Goal: Task Accomplishment & Management: Manage account settings

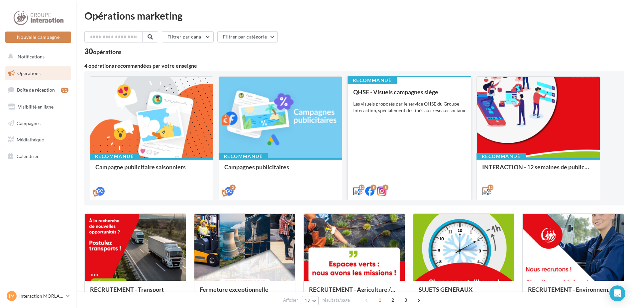
click at [378, 175] on div "QHSE - Visuels campagnes siège Les visuels proposés par le service QHSE du Grou…" at bounding box center [409, 141] width 112 height 105
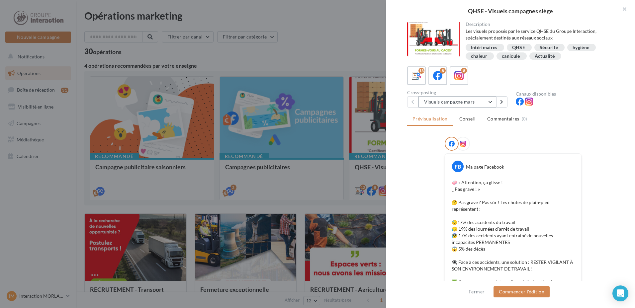
click at [483, 98] on button "Visuels campagne mars" at bounding box center [458, 101] width 78 height 11
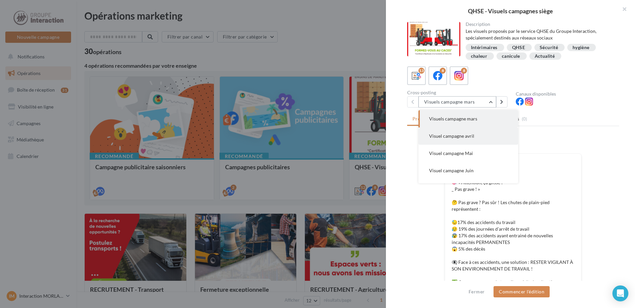
scroll to position [152, 0]
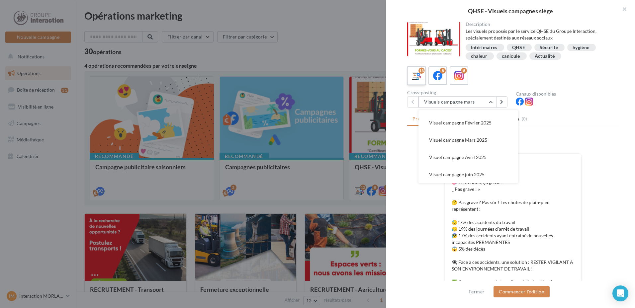
click at [420, 80] on icon at bounding box center [417, 76] width 10 height 10
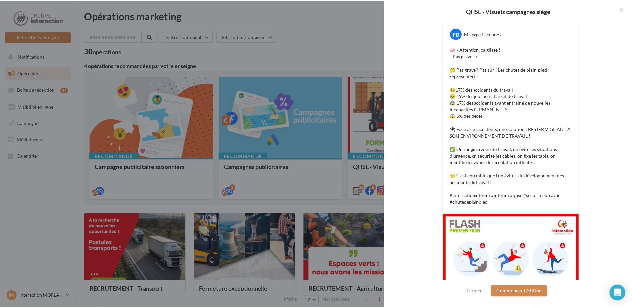
scroll to position [206, 0]
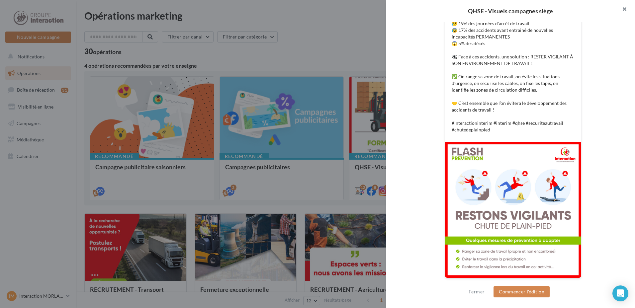
click at [623, 9] on button "button" at bounding box center [622, 10] width 27 height 20
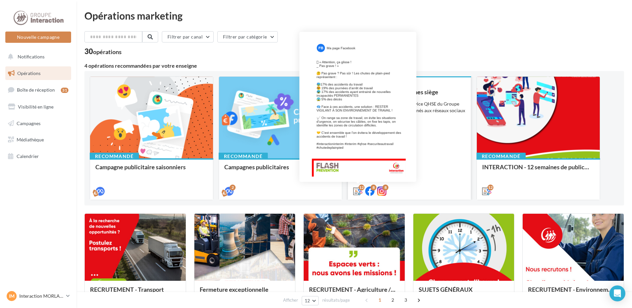
scroll to position [166, 0]
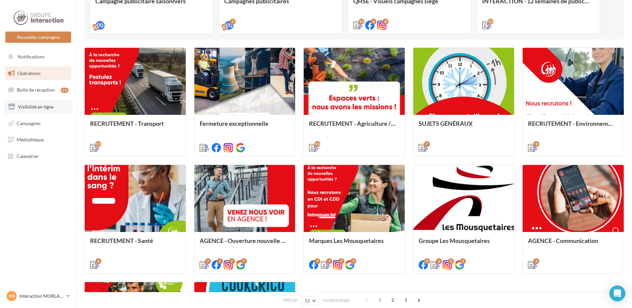
click at [40, 108] on span "Visibilité en ligne" at bounding box center [36, 107] width 36 height 6
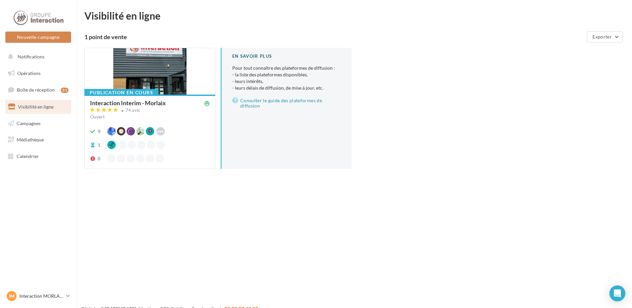
click at [190, 128] on div "9 Waze Hoodspot Apple Business Connect Facebook" at bounding box center [150, 131] width 120 height 8
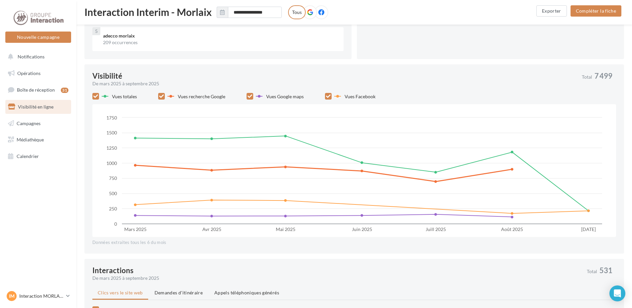
scroll to position [269, 0]
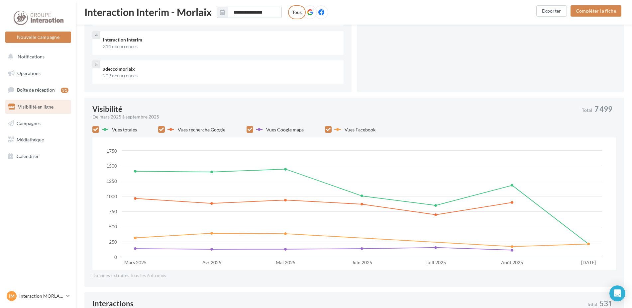
click at [133, 130] on span "Vues totales" at bounding box center [124, 130] width 25 height 6
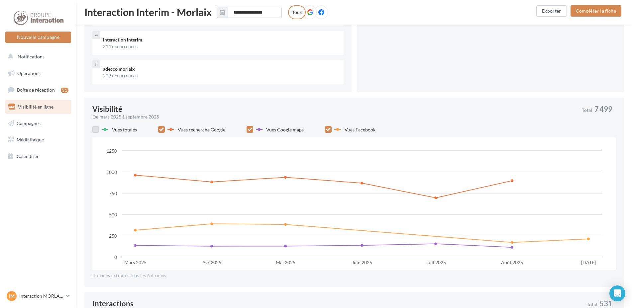
click at [133, 130] on span "Vues totales" at bounding box center [124, 130] width 25 height 6
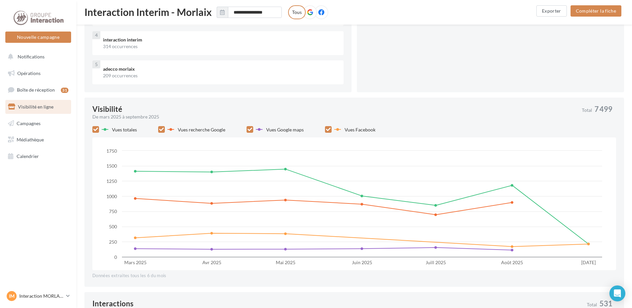
click at [345, 133] on label "Vues Facebook" at bounding box center [354, 129] width 41 height 7
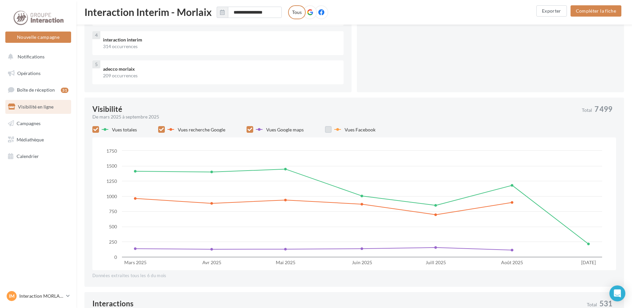
click at [345, 133] on label "Vues Facebook" at bounding box center [354, 129] width 41 height 7
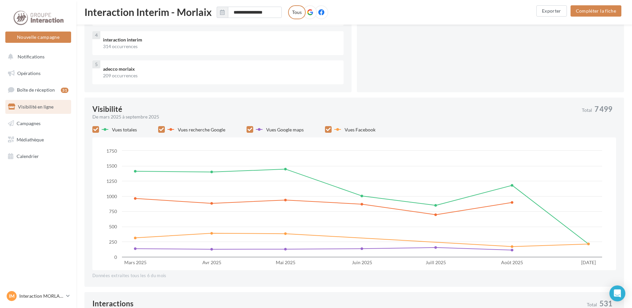
click at [274, 132] on span "Vues Google maps" at bounding box center [285, 130] width 38 height 6
click at [199, 130] on span "Vues recherche Google" at bounding box center [202, 130] width 48 height 6
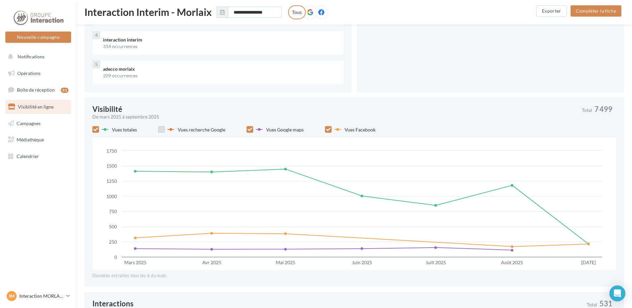
click at [199, 130] on span "Vues recherche Google" at bounding box center [202, 130] width 48 height 6
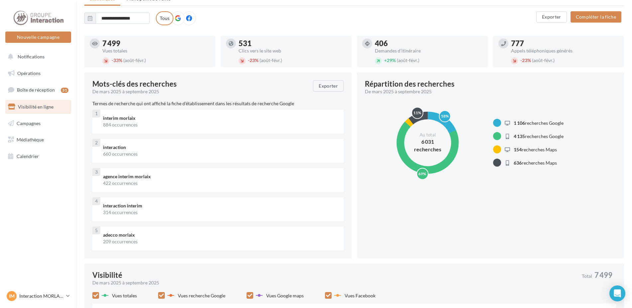
scroll to position [69, 0]
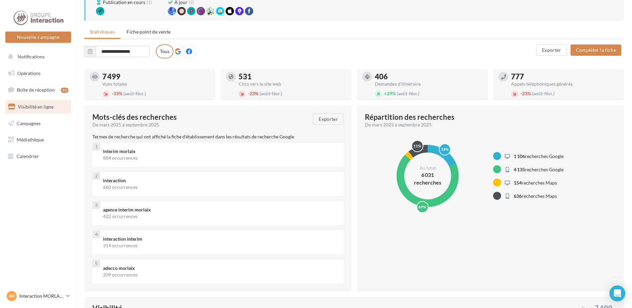
click at [185, 50] on label at bounding box center [189, 52] width 14 height 14
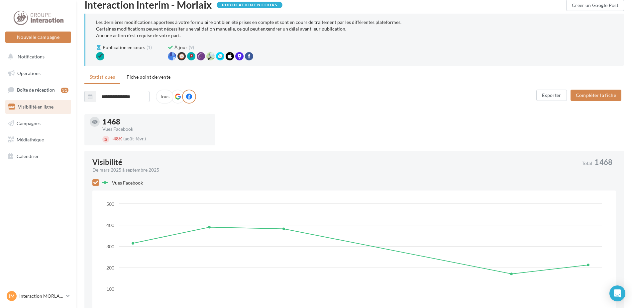
scroll to position [0, 0]
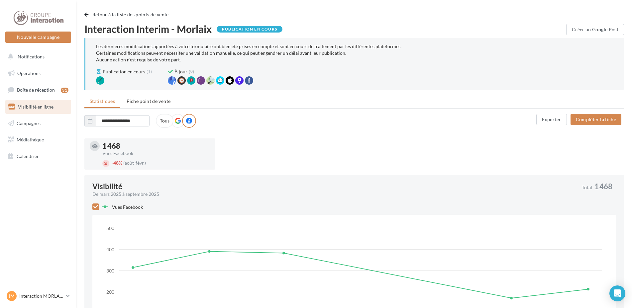
click at [176, 120] on icon at bounding box center [178, 121] width 6 height 6
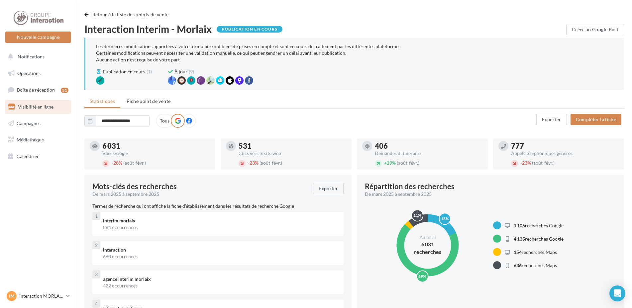
click at [186, 117] on label at bounding box center [189, 121] width 14 height 14
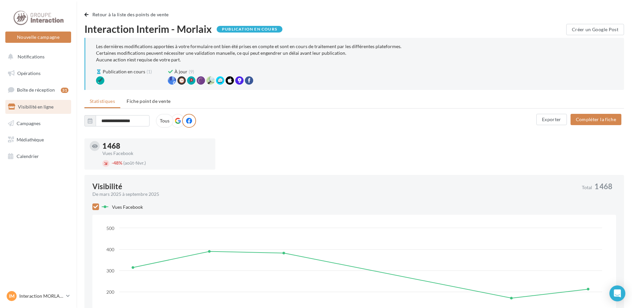
click at [176, 122] on icon at bounding box center [178, 121] width 6 height 6
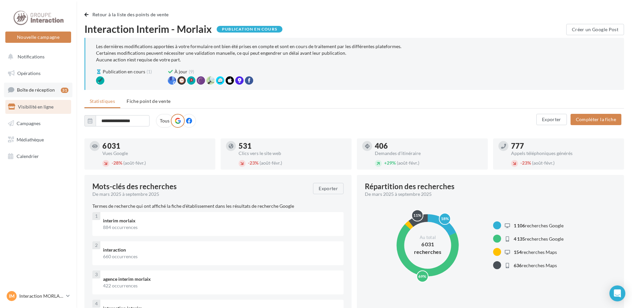
click at [33, 87] on span "Boîte de réception" at bounding box center [36, 90] width 38 height 6
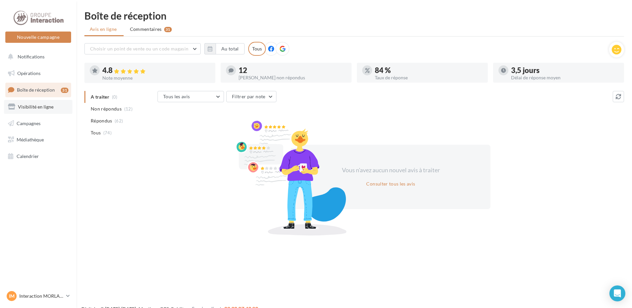
click at [44, 113] on link "Visibilité en ligne" at bounding box center [38, 107] width 68 height 14
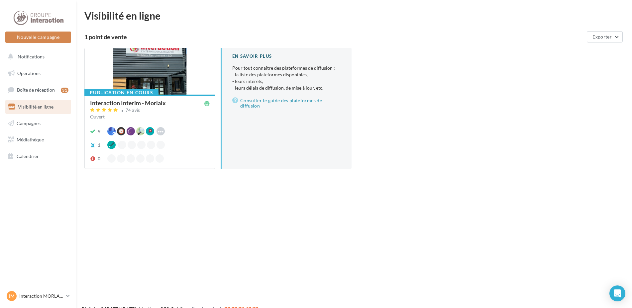
click at [188, 78] on div at bounding box center [150, 71] width 130 height 47
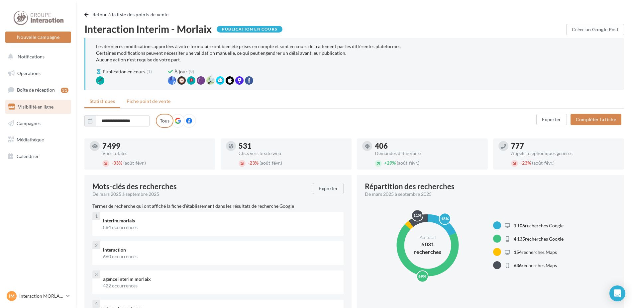
click at [152, 97] on li "Fiche point de vente" at bounding box center [148, 101] width 55 height 12
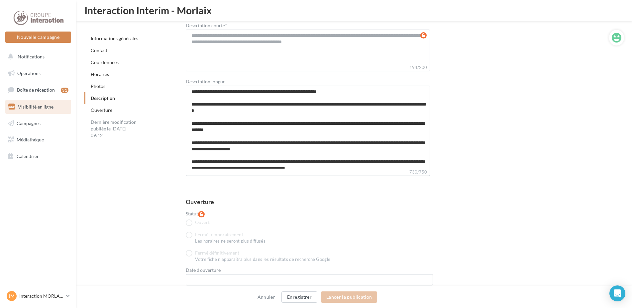
scroll to position [1639, 0]
